Goal: Information Seeking & Learning: Learn about a topic

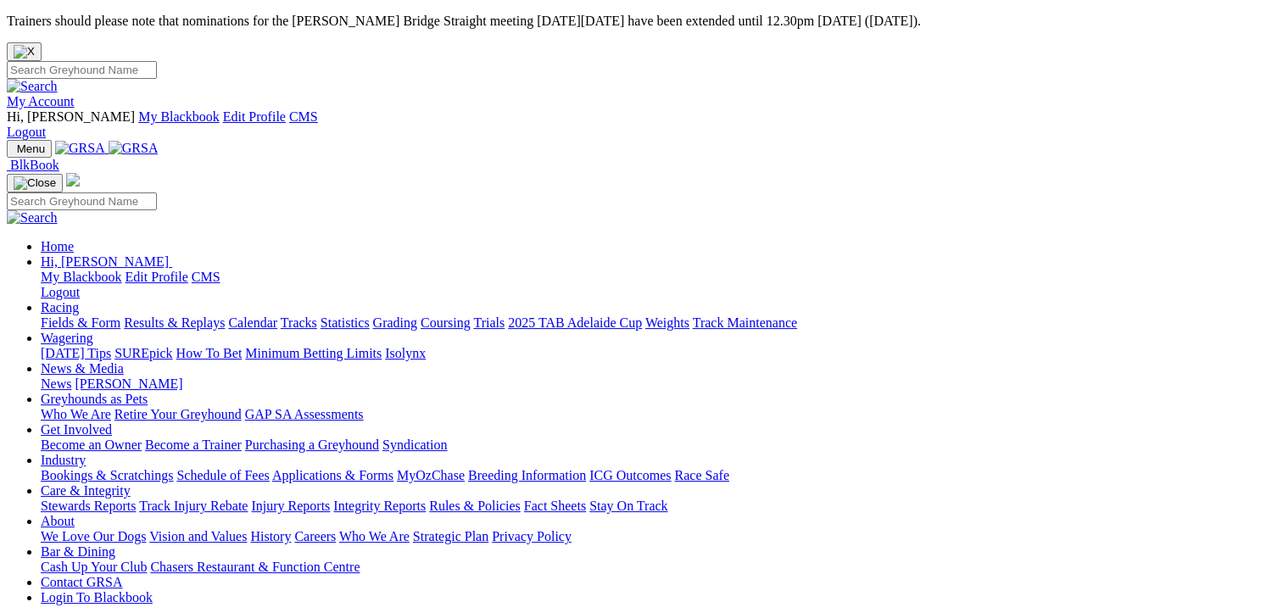
click at [79, 300] on link "Racing" at bounding box center [60, 307] width 38 height 14
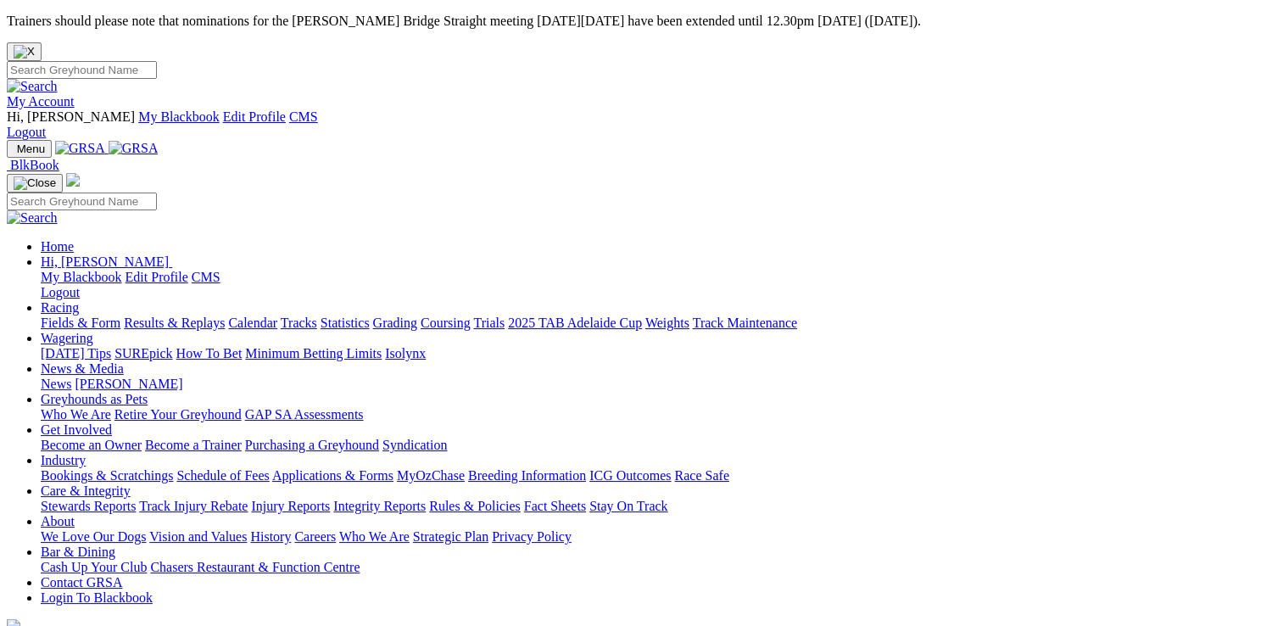
click at [79, 300] on link "Racing" at bounding box center [60, 307] width 38 height 14
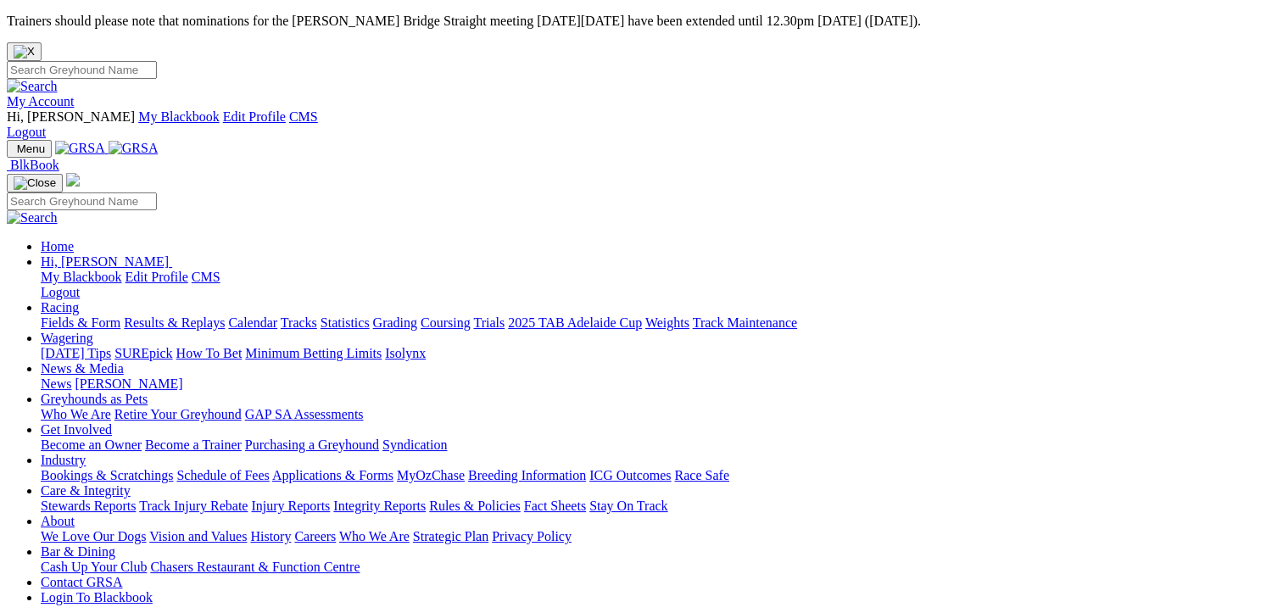
click at [71, 316] on link "Fields & Form" at bounding box center [81, 323] width 80 height 14
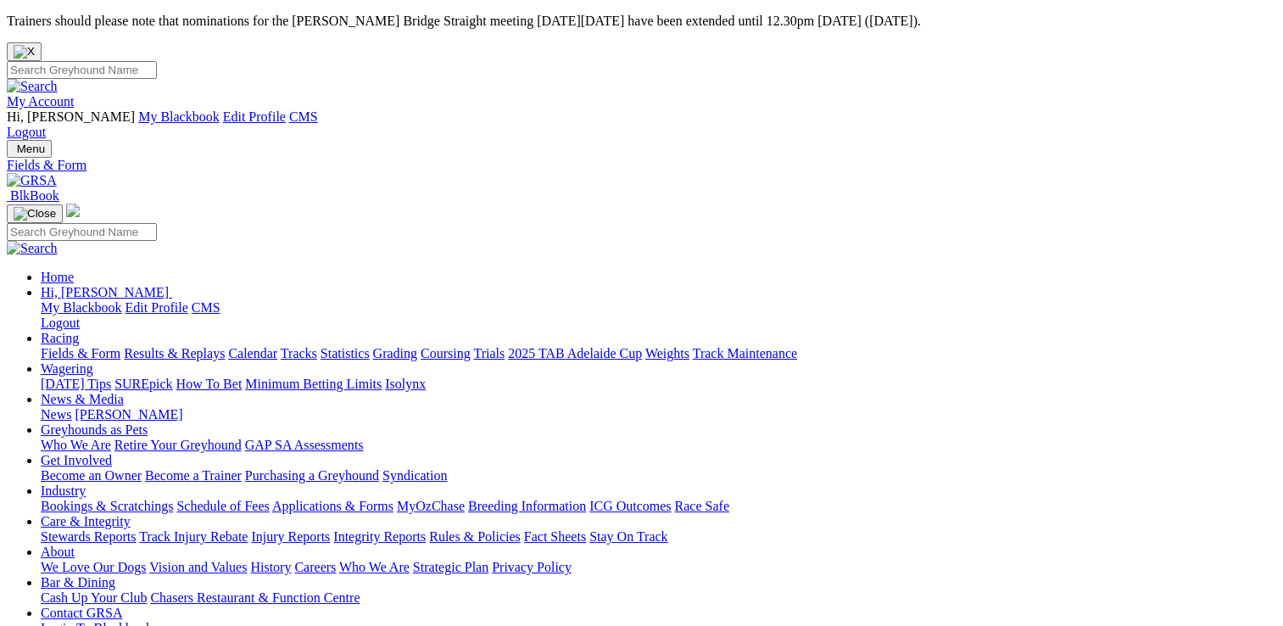
click at [131, 514] on link "Care & Integrity" at bounding box center [86, 521] width 90 height 14
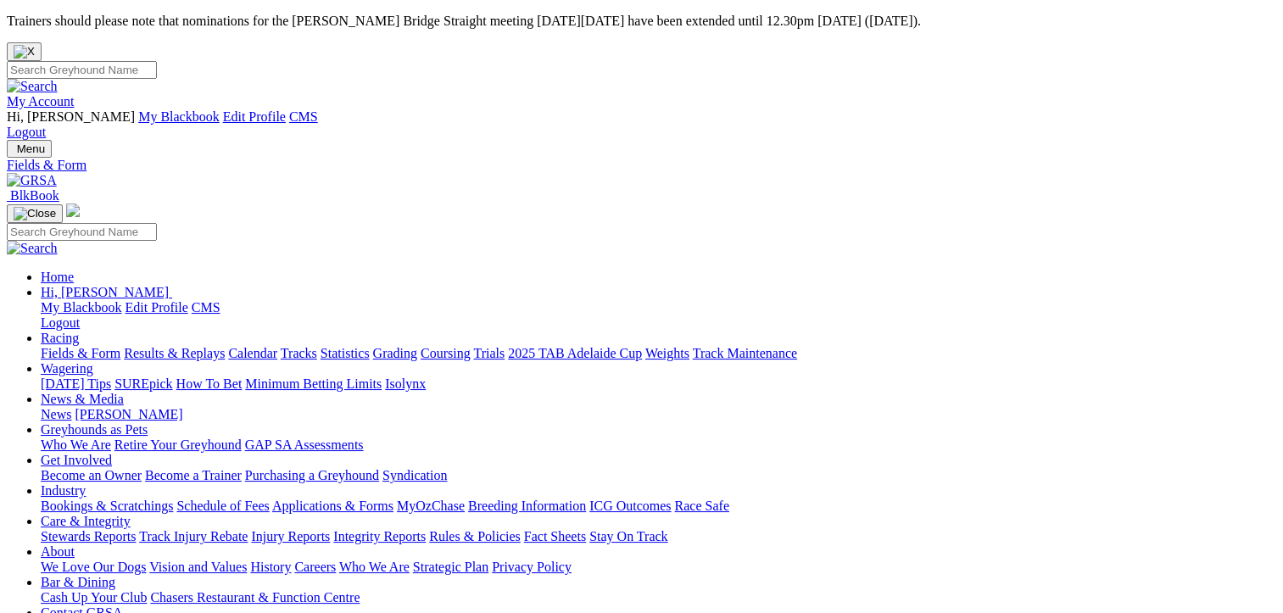
click at [131, 514] on link "Care & Integrity" at bounding box center [86, 521] width 90 height 14
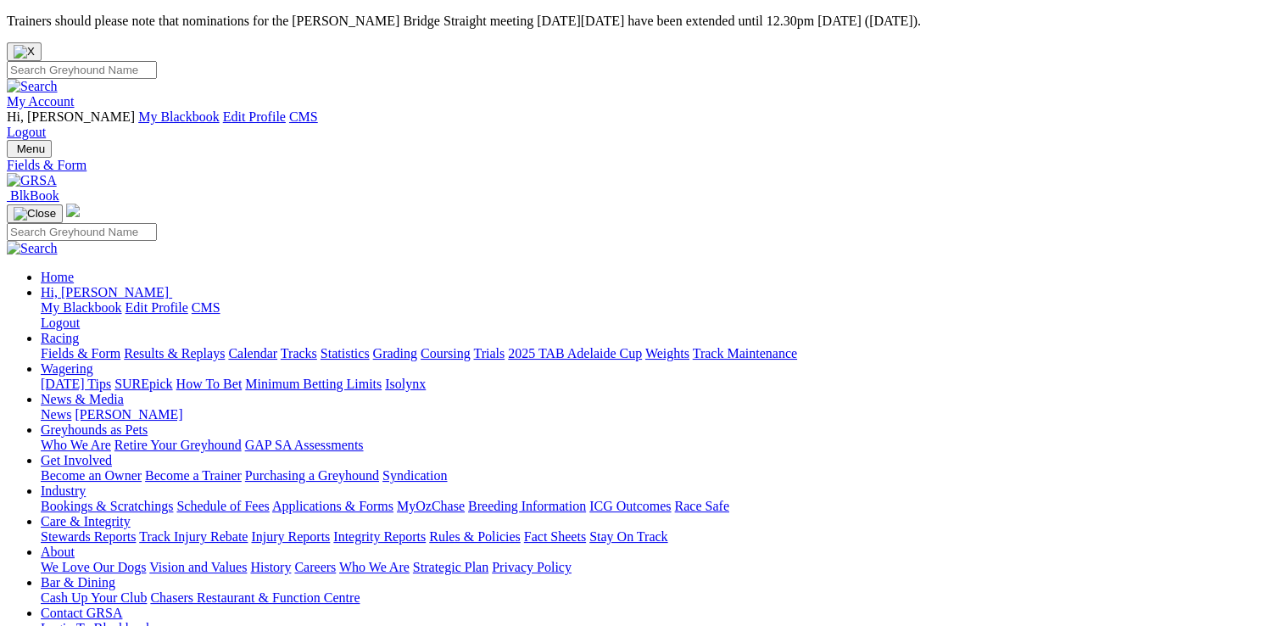
click at [131, 514] on link "Care & Integrity" at bounding box center [86, 521] width 90 height 14
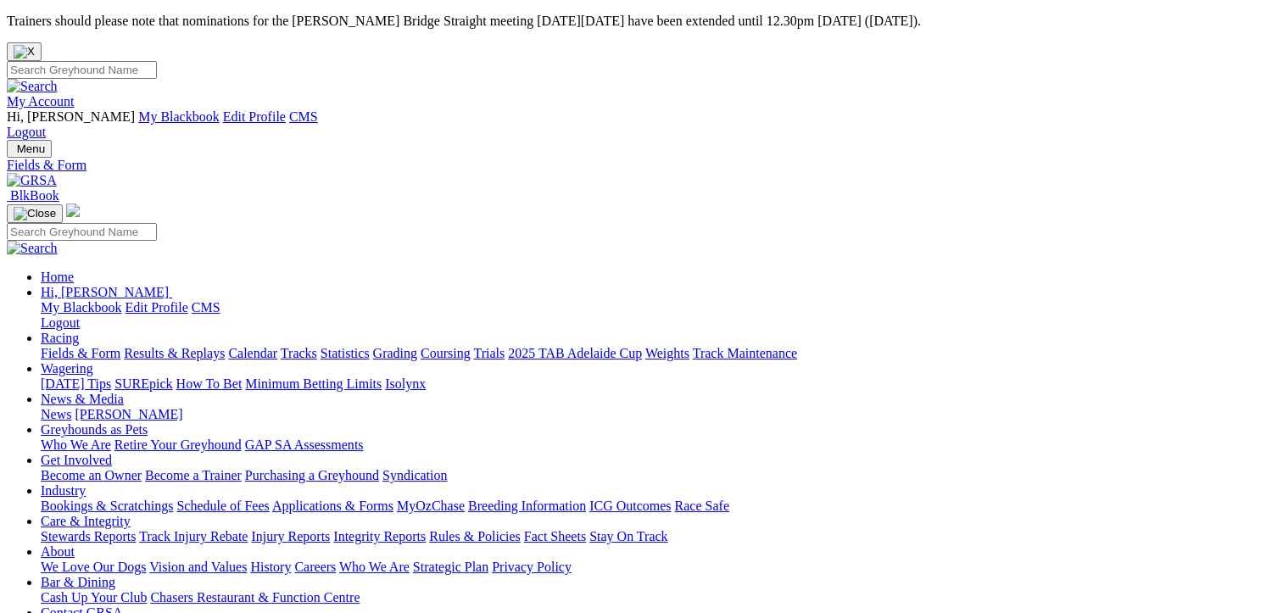
click at [131, 514] on link "Care & Integrity" at bounding box center [86, 521] width 90 height 14
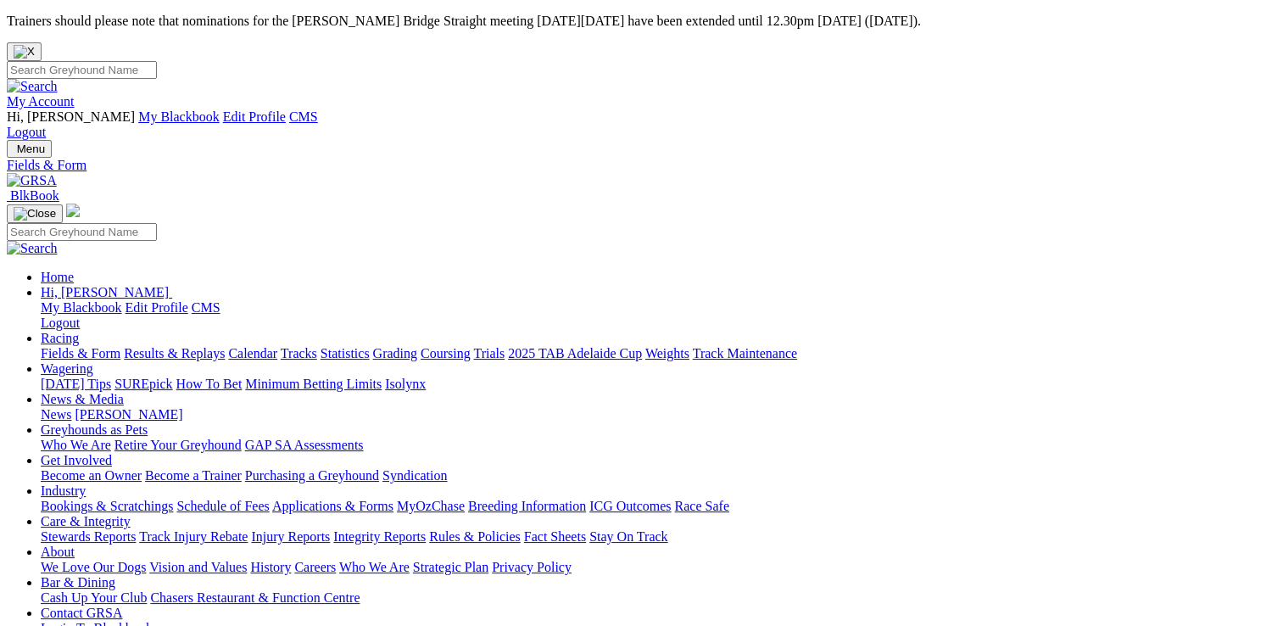
click at [136, 529] on link "Stewards Reports" at bounding box center [88, 536] width 95 height 14
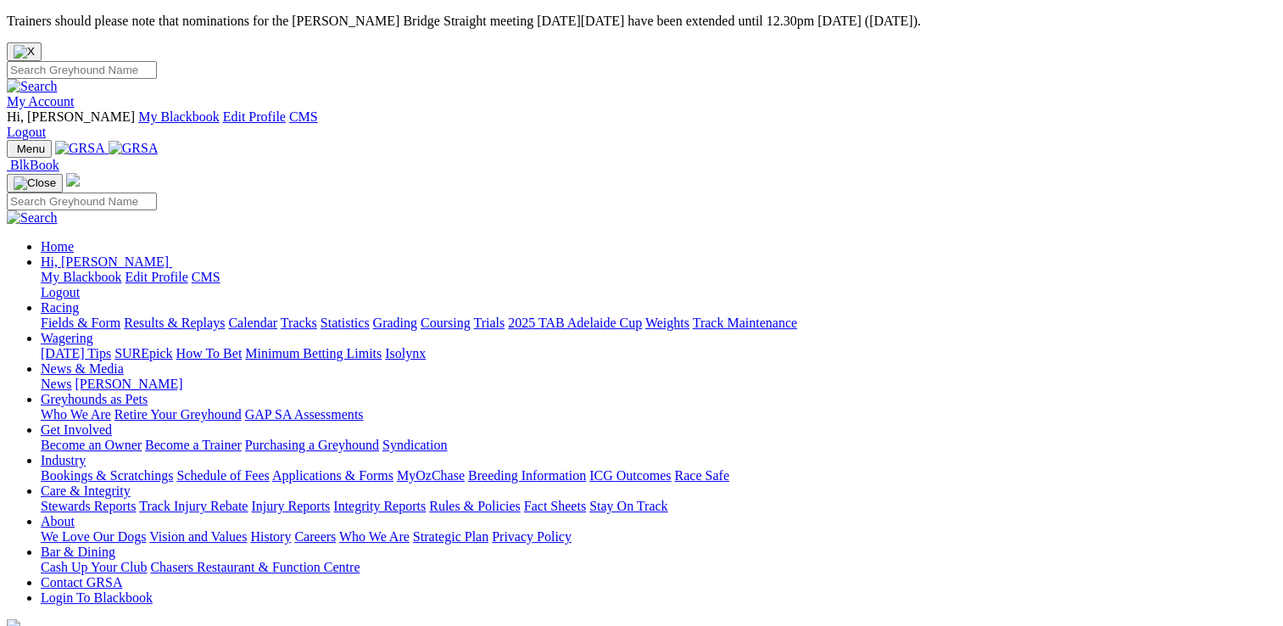
click at [131, 483] on link "Care & Integrity" at bounding box center [86, 490] width 90 height 14
click at [136, 499] on link "Stewards Reports" at bounding box center [88, 506] width 95 height 14
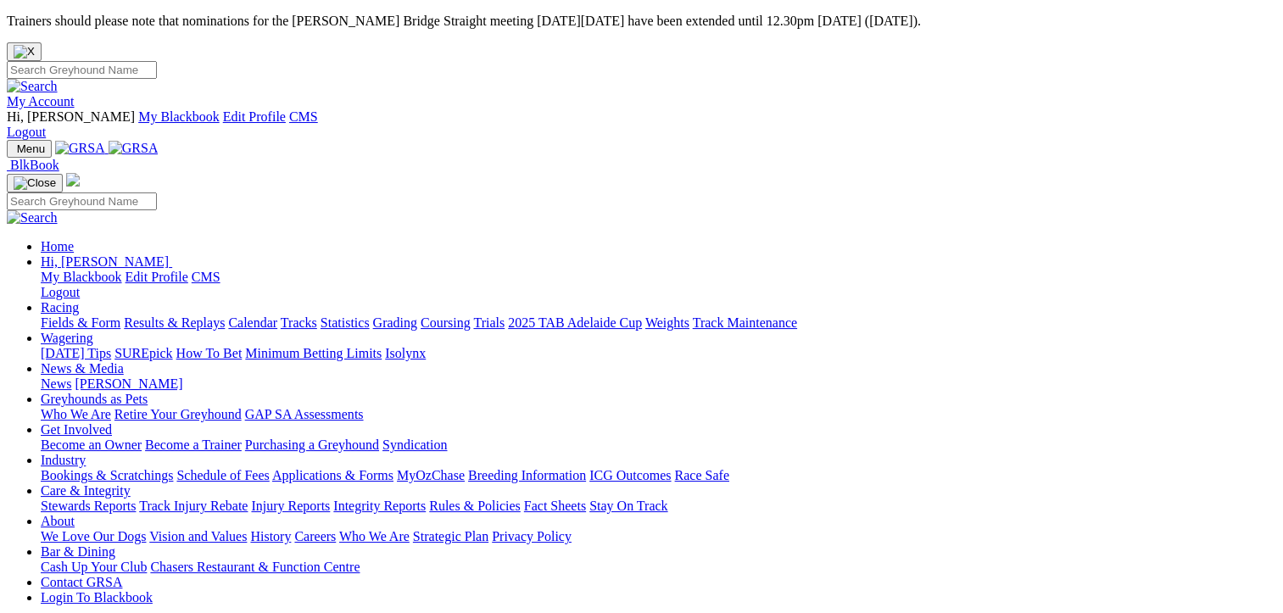
click at [41, 316] on link "Fields & Form" at bounding box center [81, 323] width 80 height 14
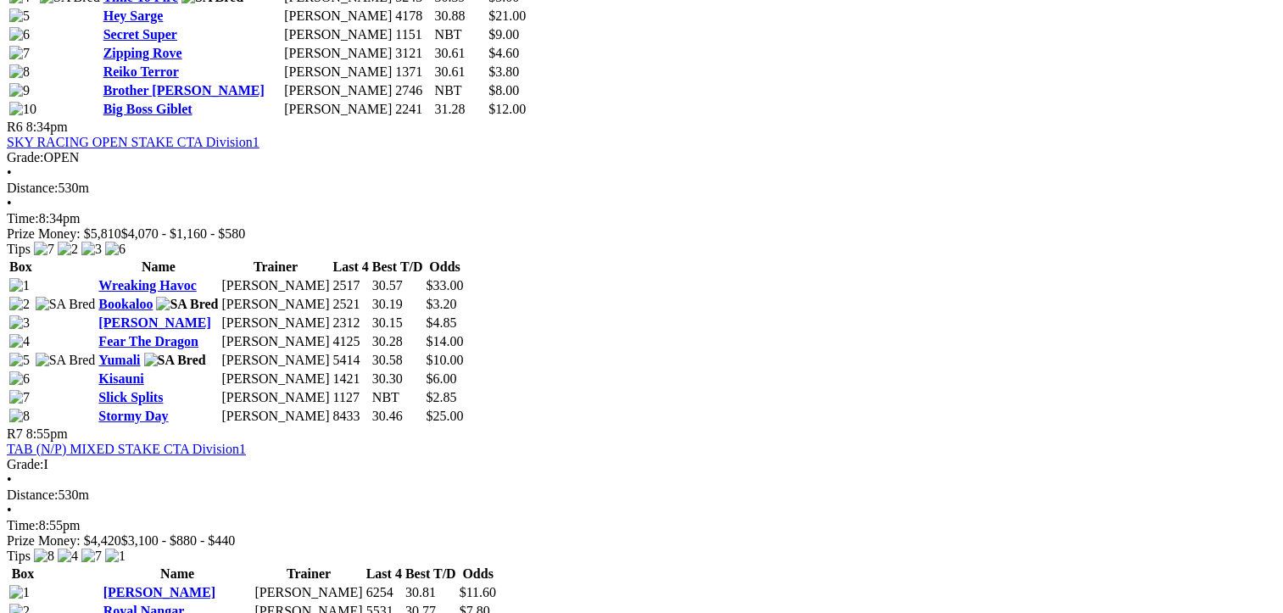
scroll to position [2545, 0]
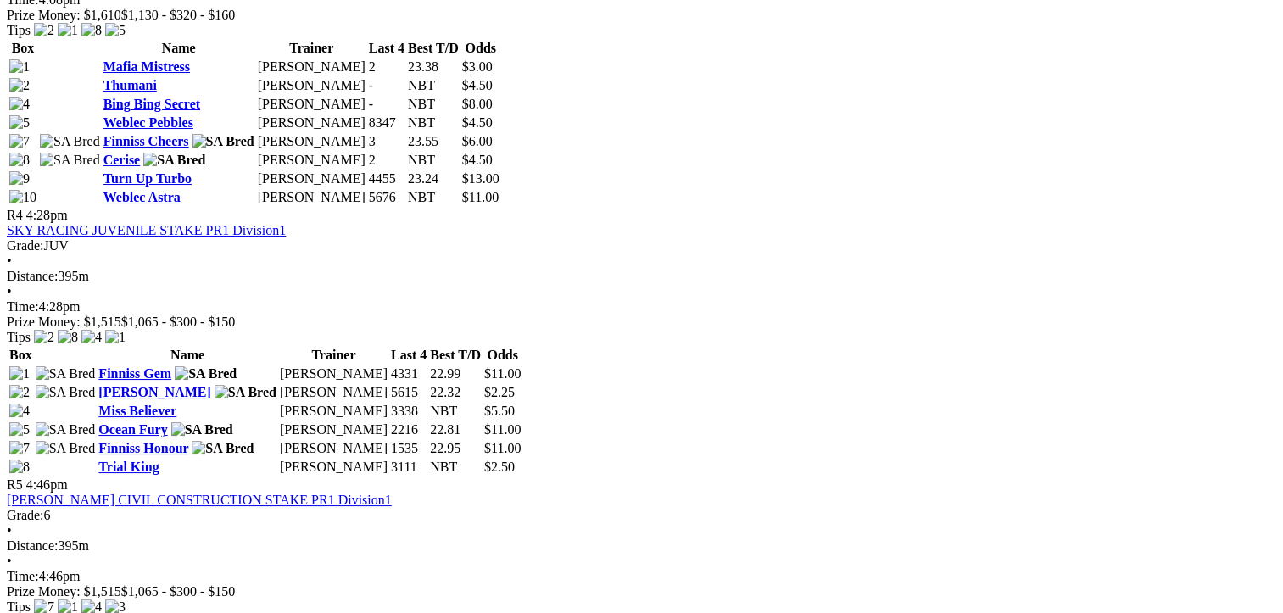
scroll to position [1442, 0]
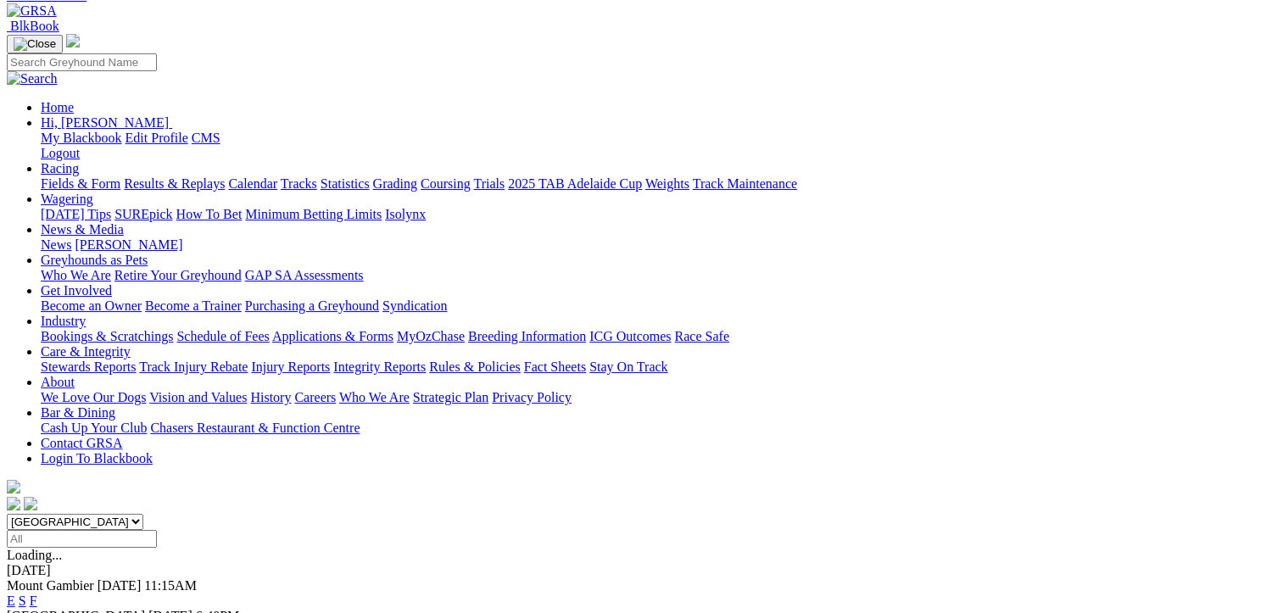
scroll to position [254, 0]
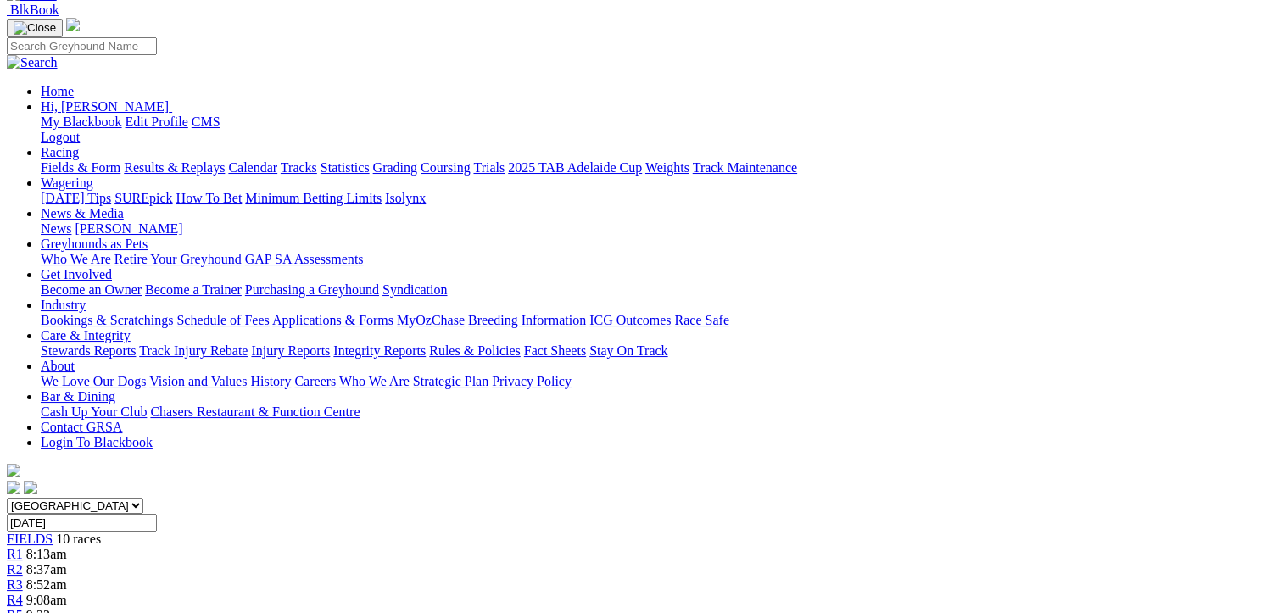
scroll to position [254, 0]
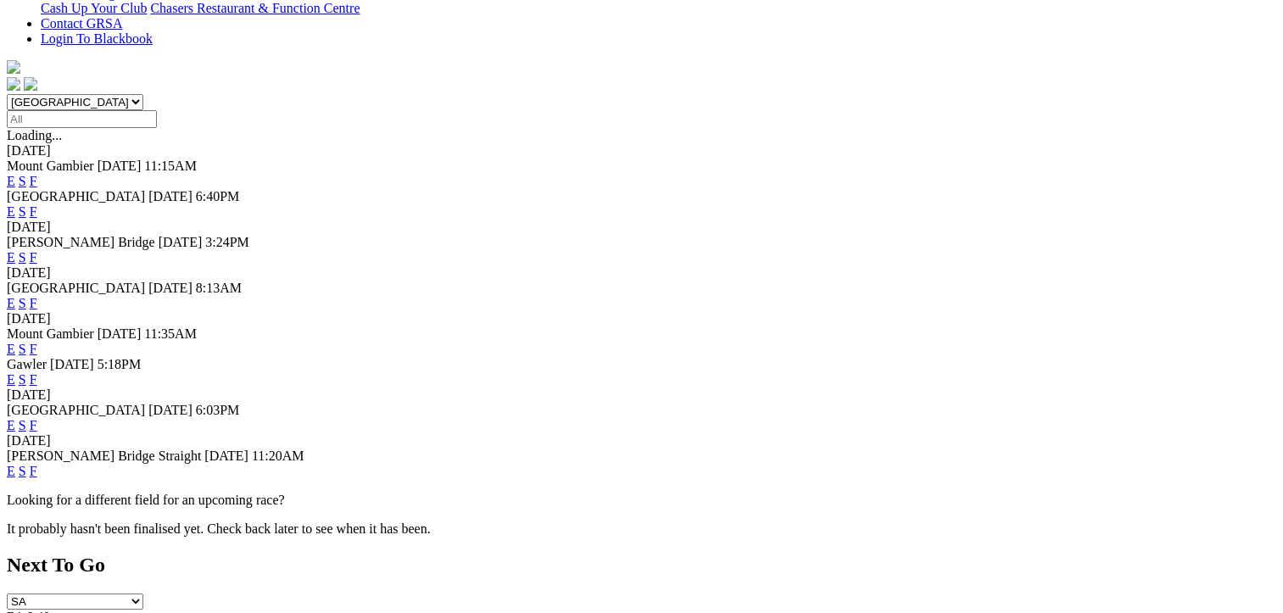
scroll to position [594, 0]
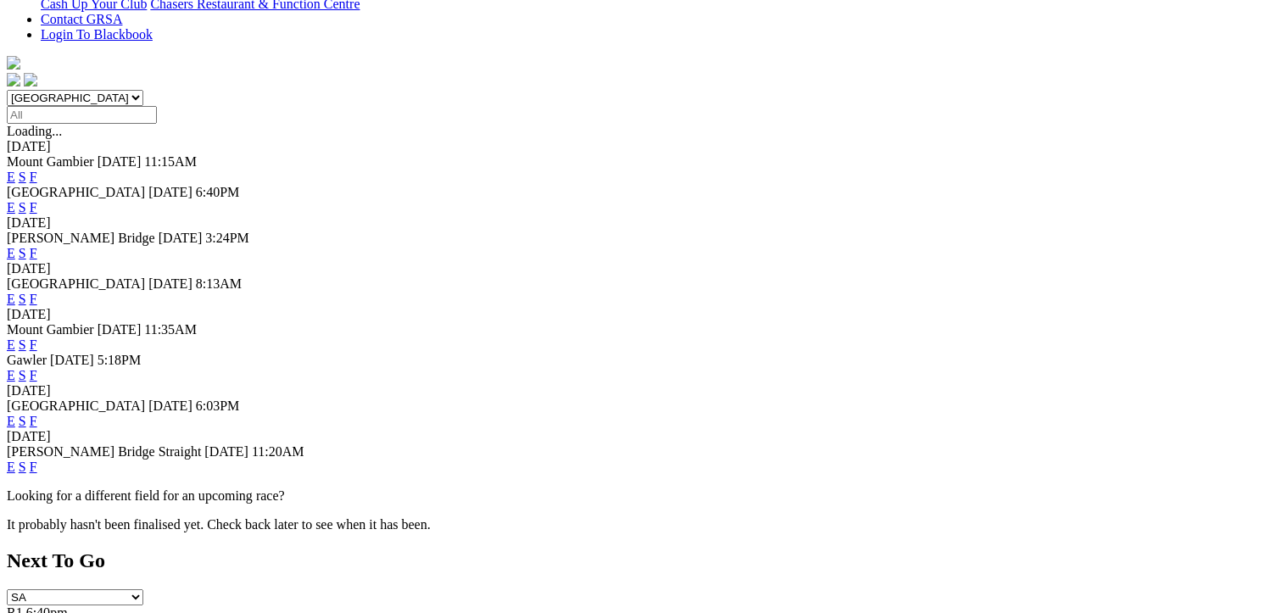
click at [37, 460] on link "F" at bounding box center [34, 467] width 8 height 14
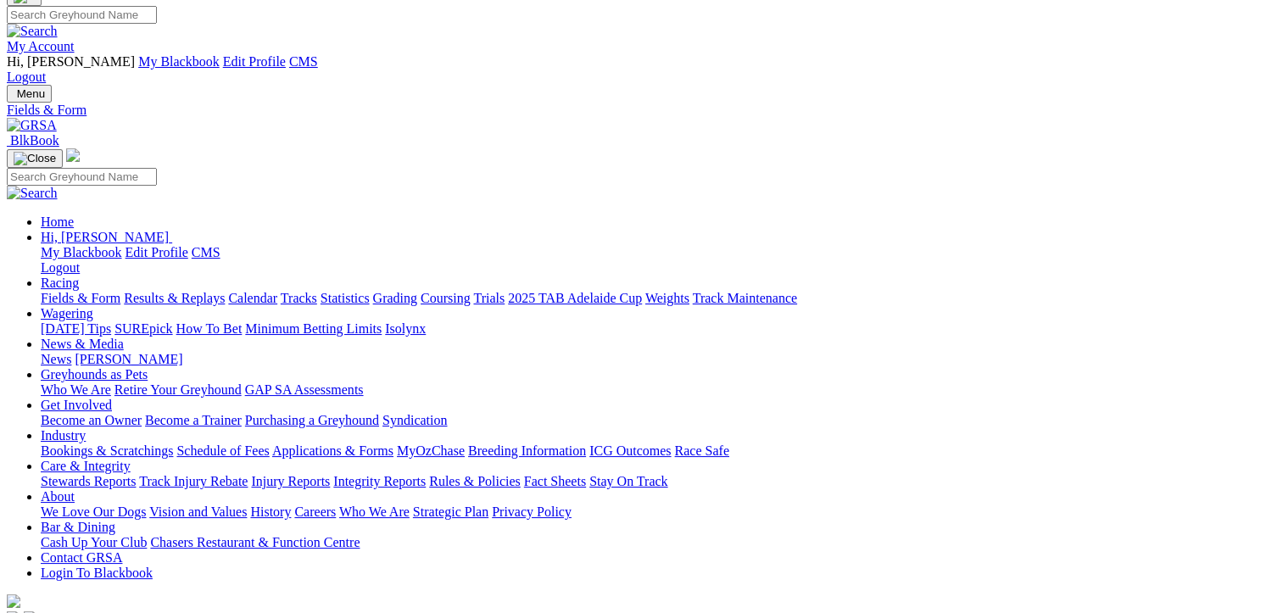
scroll to position [85, 0]
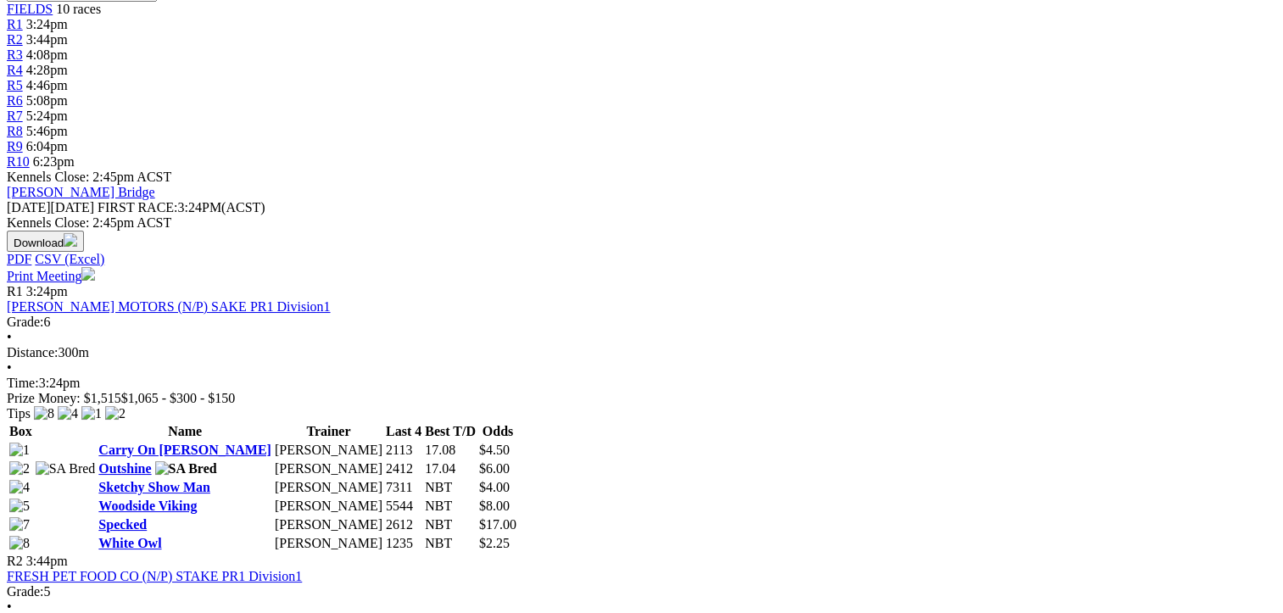
scroll to position [848, 0]
